Goal: Check status: Check status

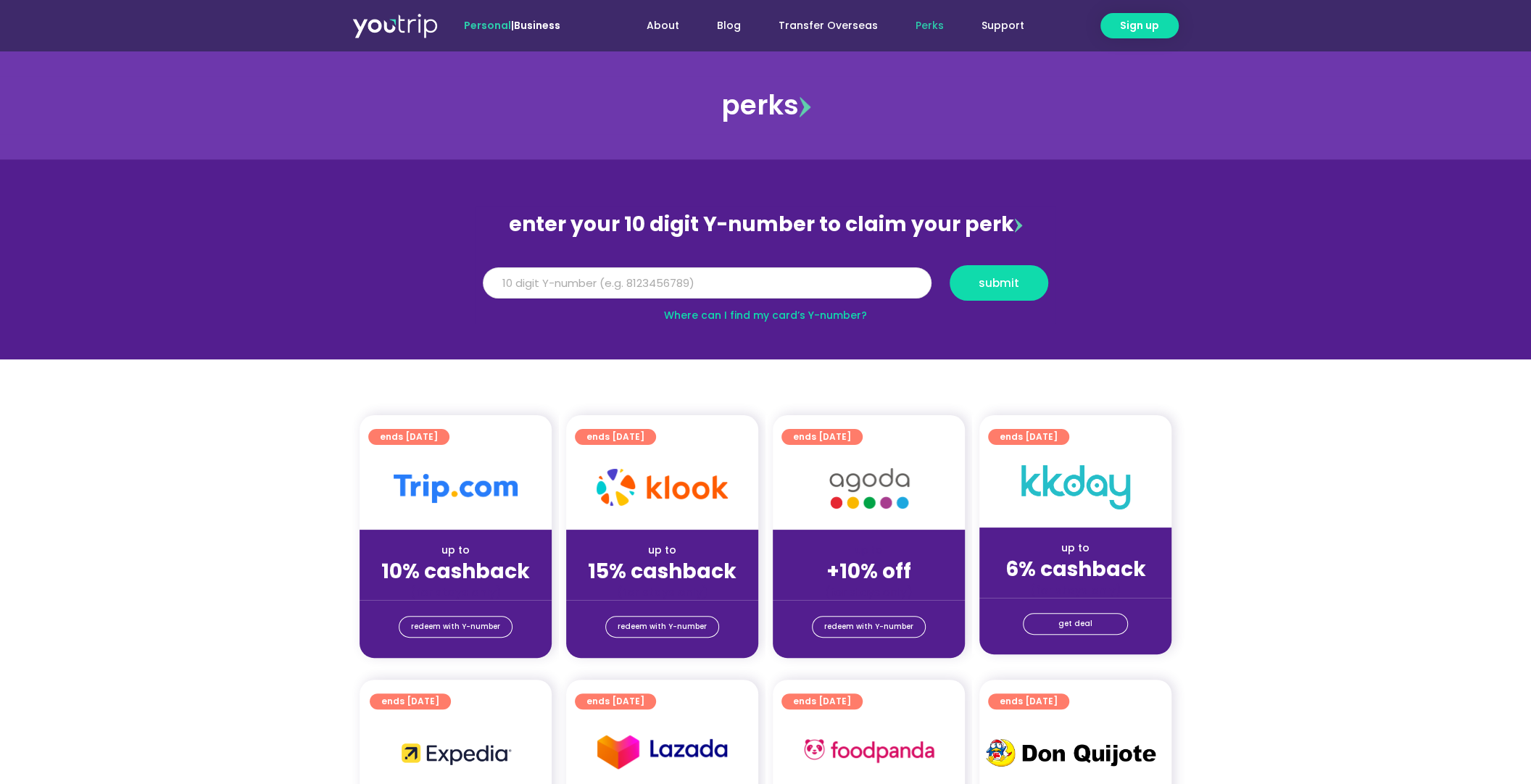
click at [748, 283] on input "Y Number" at bounding box center [707, 284] width 449 height 32
type input "8175842216"
click at [1014, 287] on span "submit" at bounding box center [999, 282] width 40 height 10
